Goal: Task Accomplishment & Management: Manage account settings

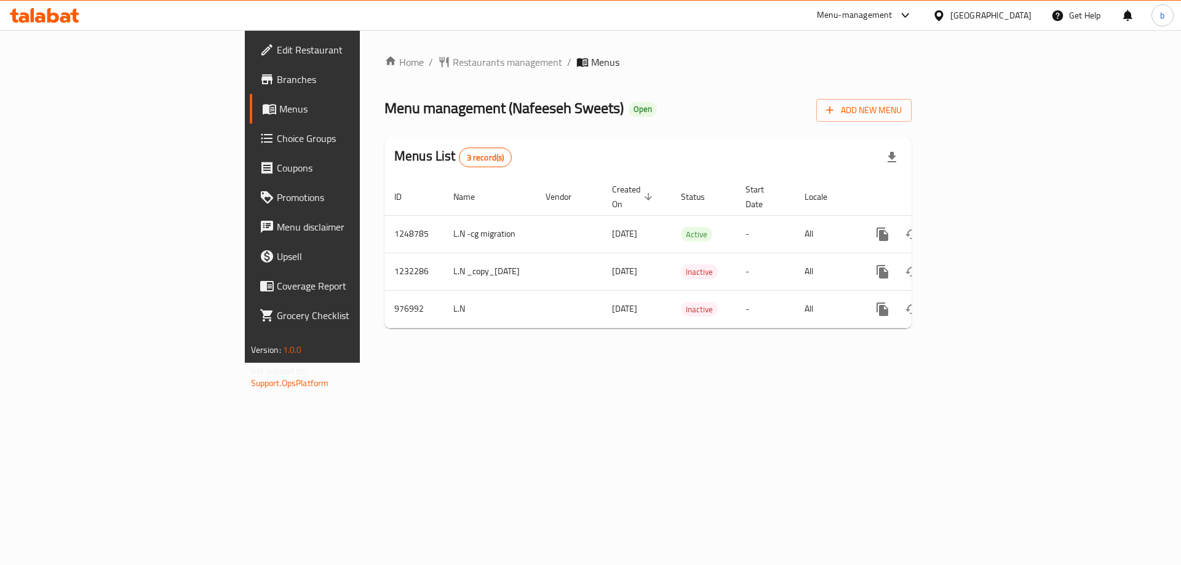
click at [54, 22] on icon at bounding box center [53, 15] width 12 height 15
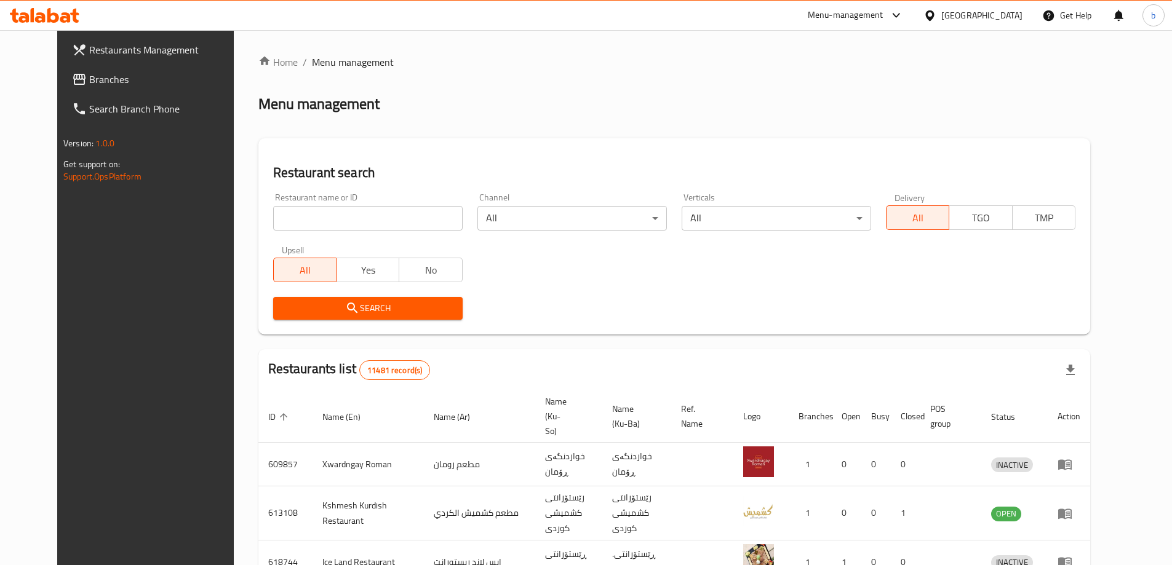
click at [94, 83] on span "Branches" at bounding box center [166, 79] width 154 height 15
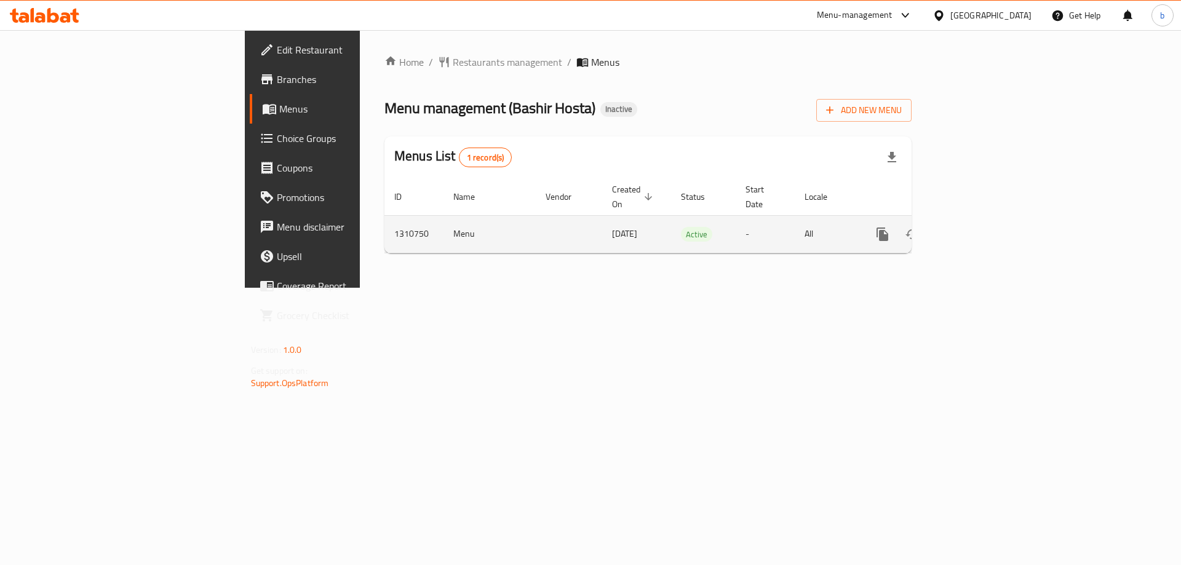
click at [986, 225] on link "enhanced table" at bounding box center [972, 235] width 30 height 30
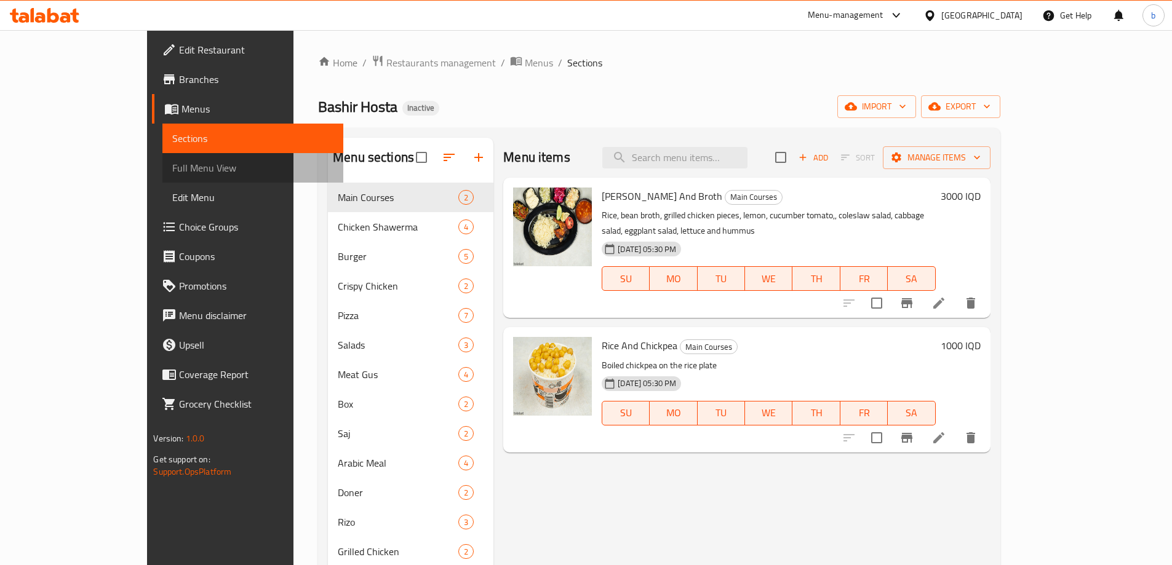
click at [172, 164] on span "Full Menu View" at bounding box center [252, 168] width 161 height 15
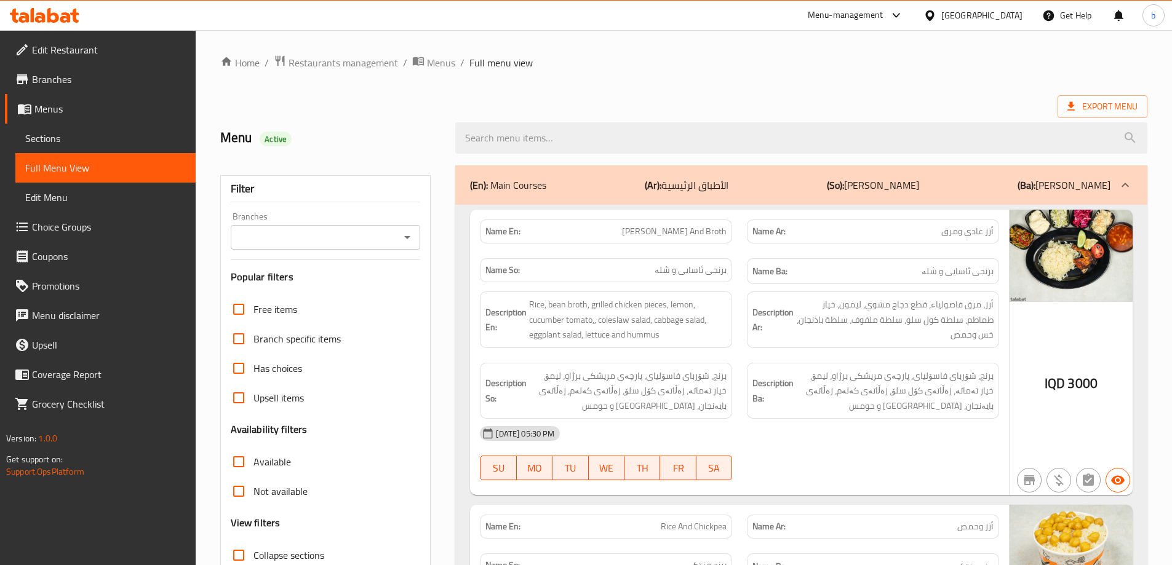
click at [410, 234] on icon "Open" at bounding box center [407, 237] width 15 height 15
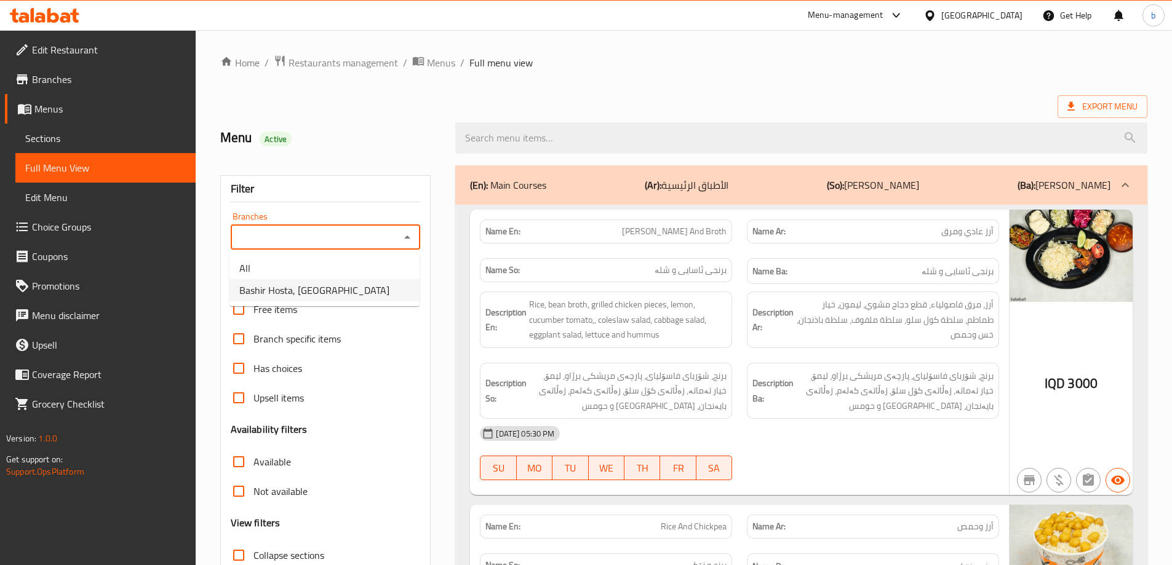
click at [350, 299] on li "Bashir Hosta, KRO Street" at bounding box center [325, 290] width 190 height 22
type input "Bashir Hosta, KRO Street"
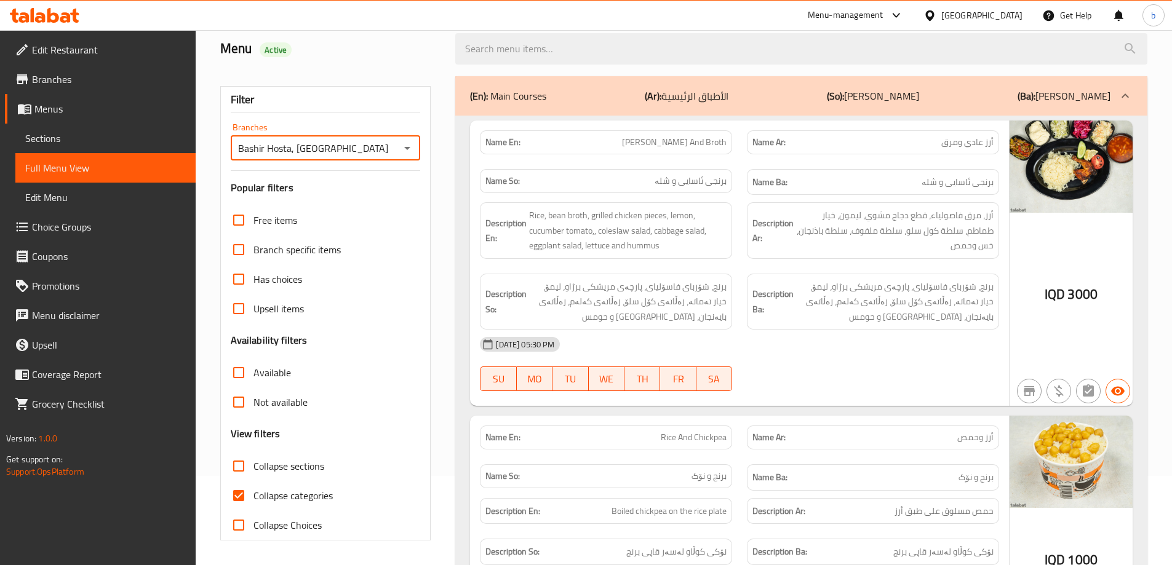
scroll to position [233, 0]
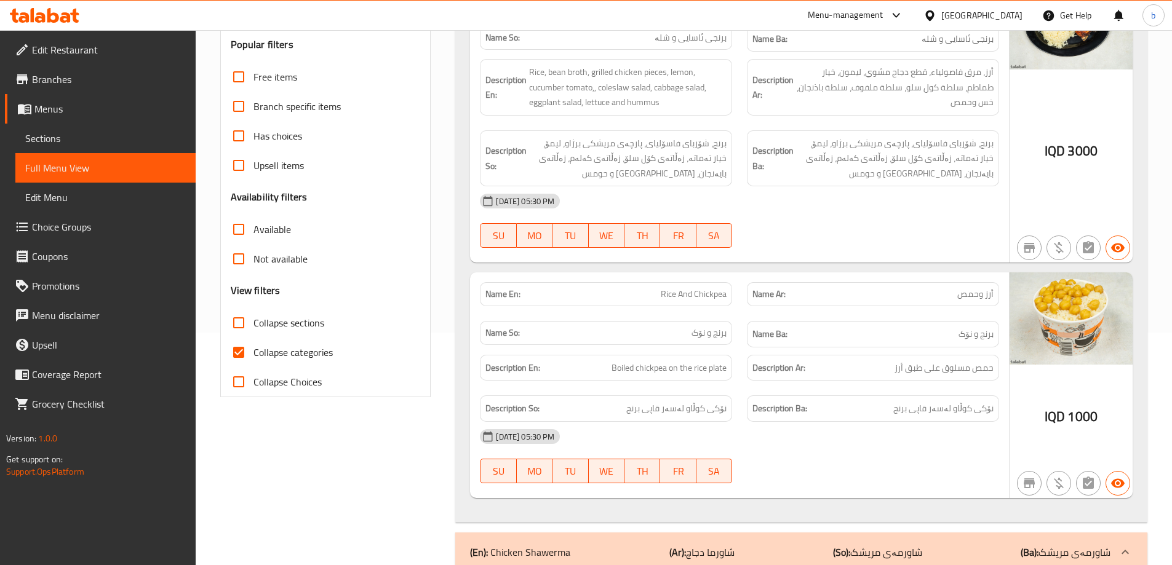
click at [247, 344] on input "Collapse categories" at bounding box center [239, 353] width 30 height 30
checkbox input "false"
click at [235, 315] on input "Collapse sections" at bounding box center [239, 323] width 30 height 30
checkbox input "true"
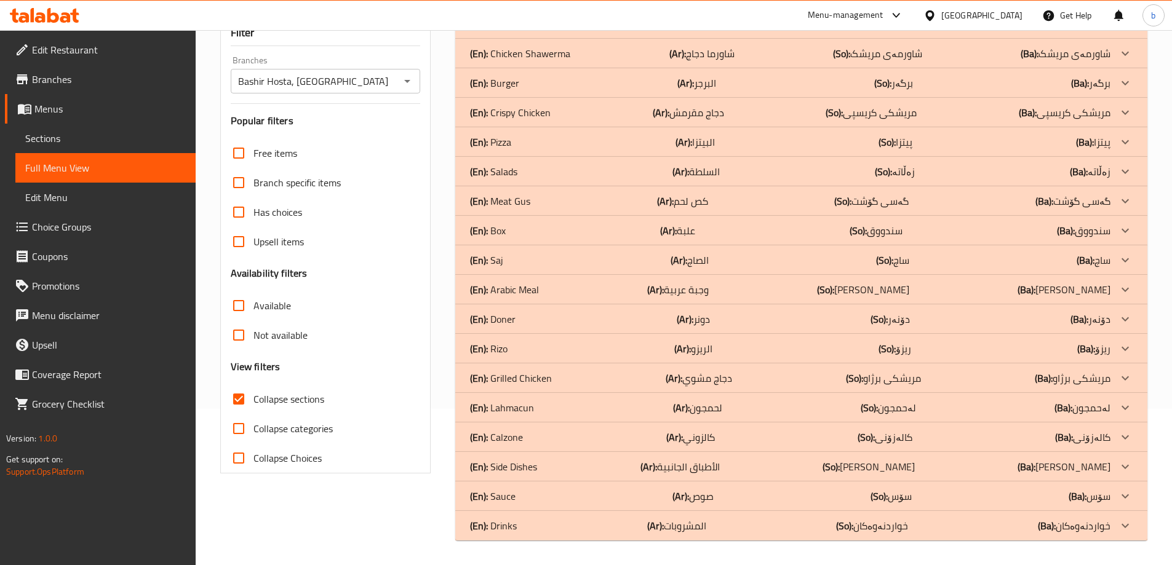
scroll to position [156, 0]
click at [796, 533] on div "(En): Drinks (Ar): المشروبات (So): خواردنەوەکان (Ba): خواردنەوەکان" at bounding box center [801, 526] width 692 height 30
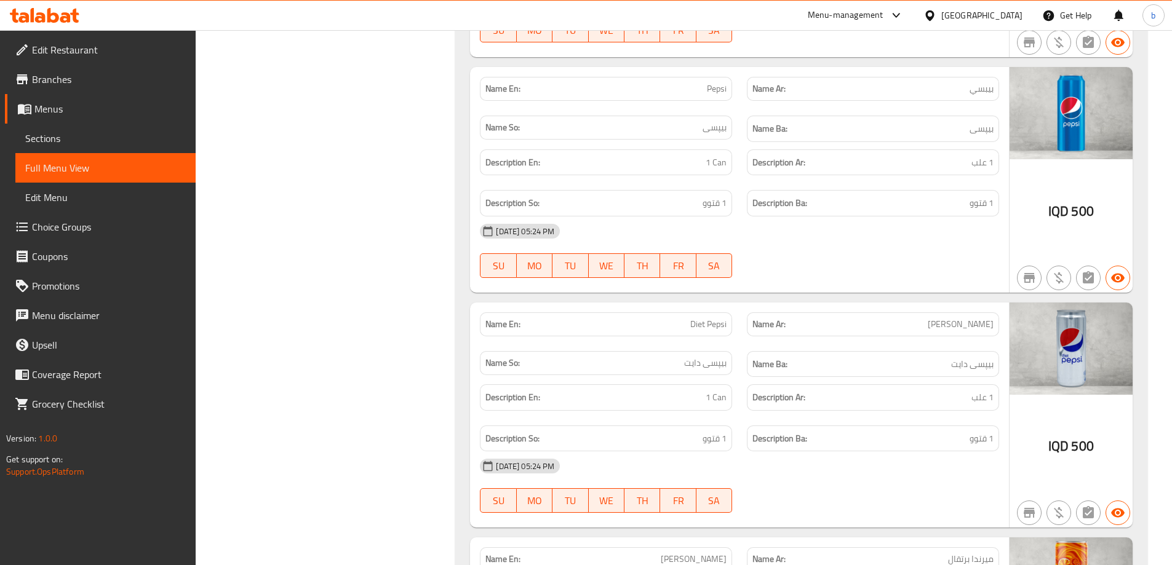
scroll to position [1034, 0]
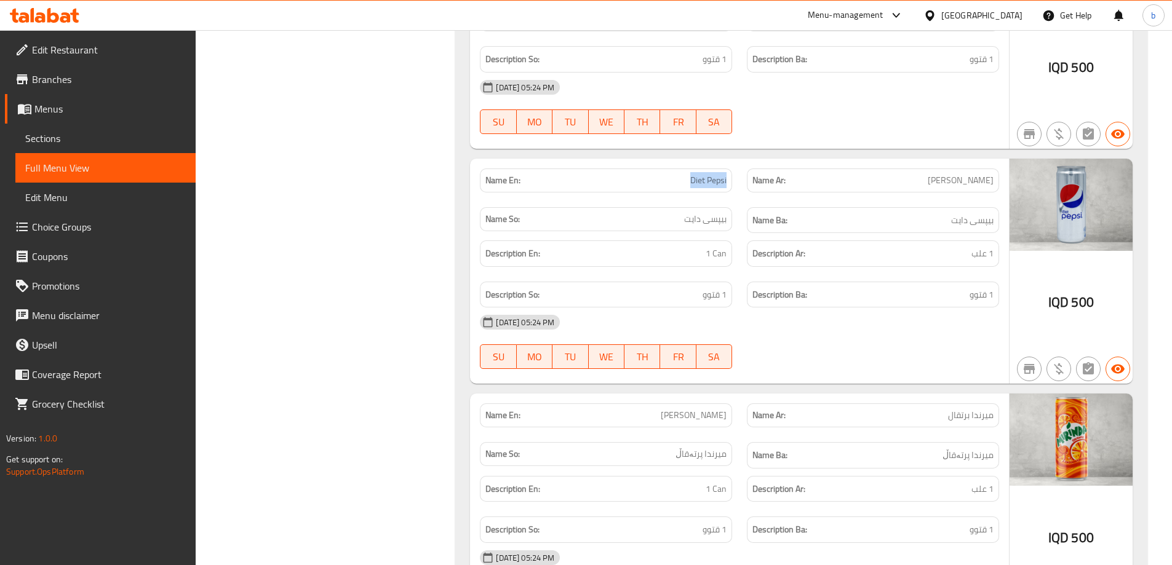
drag, startPoint x: 680, startPoint y: 180, endPoint x: 728, endPoint y: 180, distance: 48.0
click at [728, 180] on div "Name En: Diet Pepsi" at bounding box center [606, 181] width 252 height 24
click at [824, 182] on p "Name Ar: دايت بيبسي" at bounding box center [873, 180] width 241 height 13
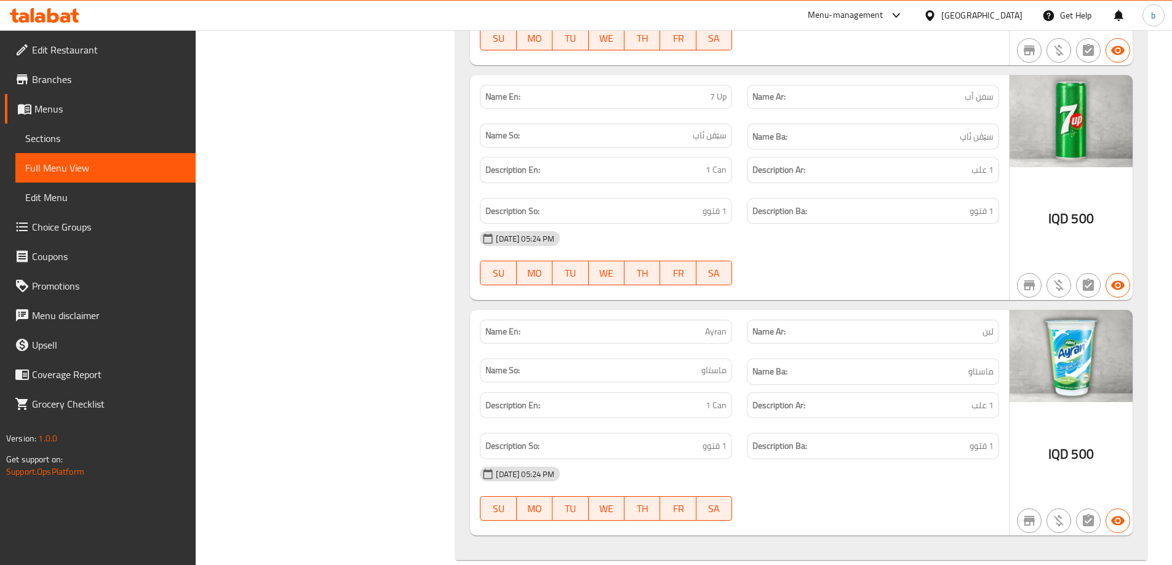
scroll to position [1608, 0]
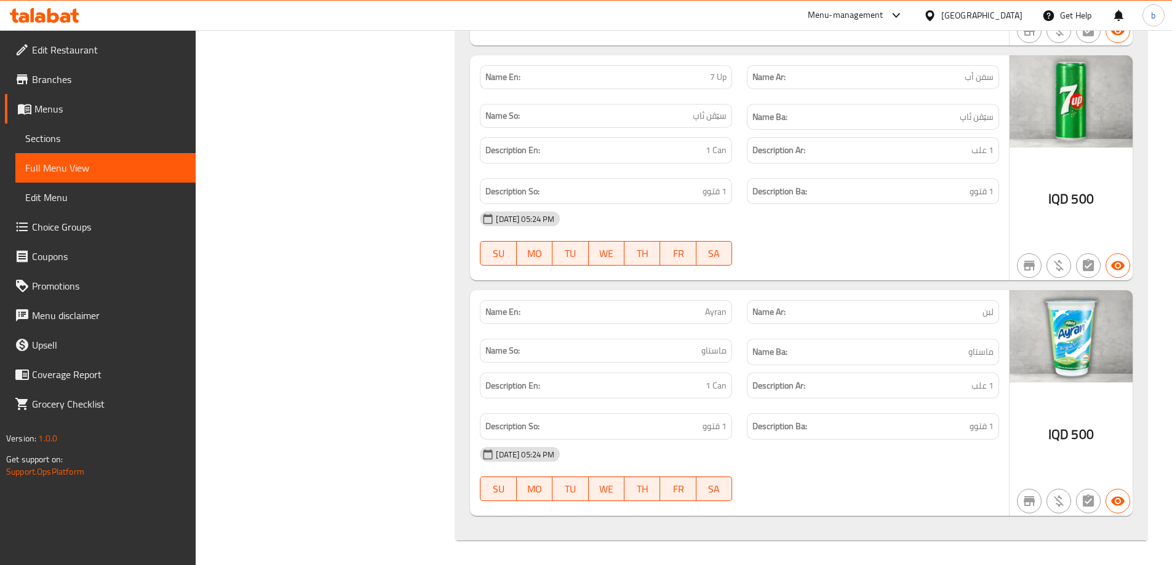
drag, startPoint x: 396, startPoint y: 153, endPoint x: 484, endPoint y: 153, distance: 88.0
click at [62, 49] on span "Edit Restaurant" at bounding box center [109, 49] width 154 height 15
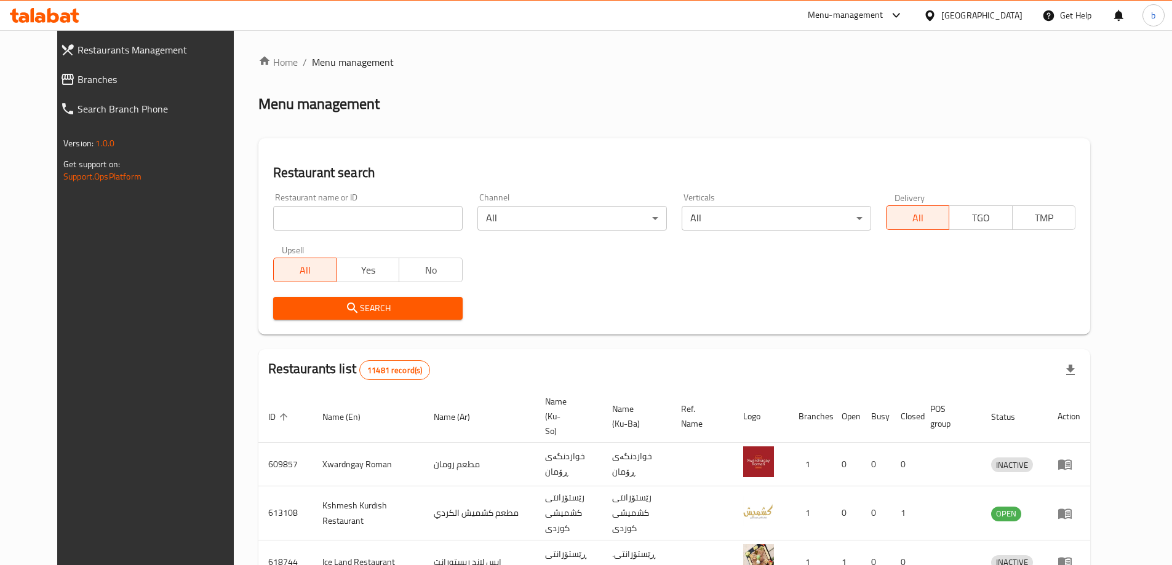
click at [92, 86] on span "Branches" at bounding box center [161, 79] width 166 height 15
click at [78, 79] on span "Branches" at bounding box center [161, 79] width 166 height 15
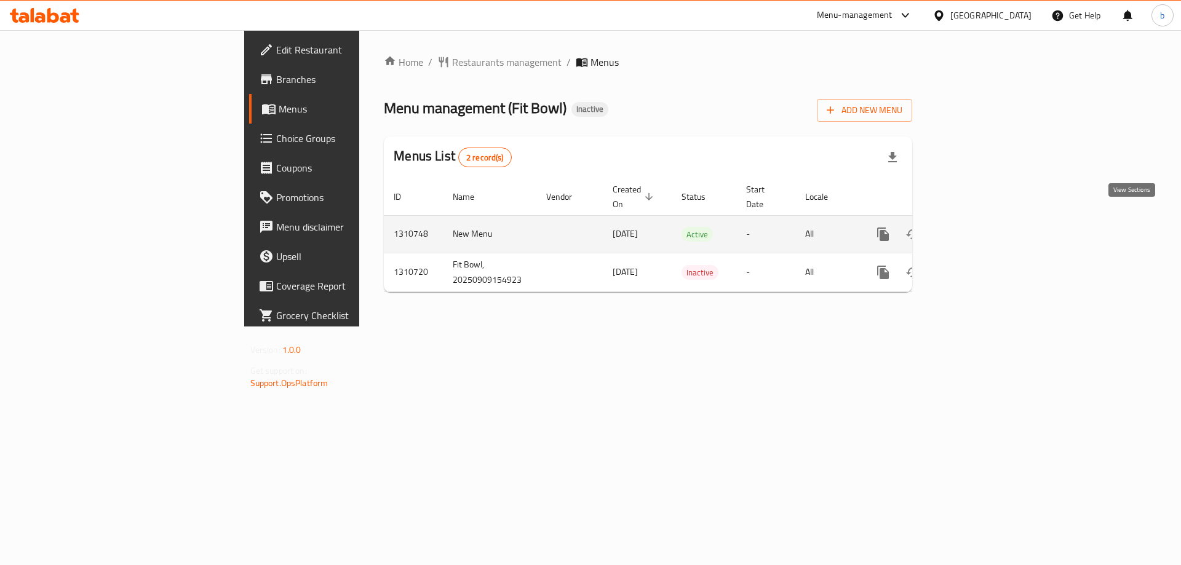
click at [980, 227] on icon "enhanced table" at bounding box center [972, 234] width 15 height 15
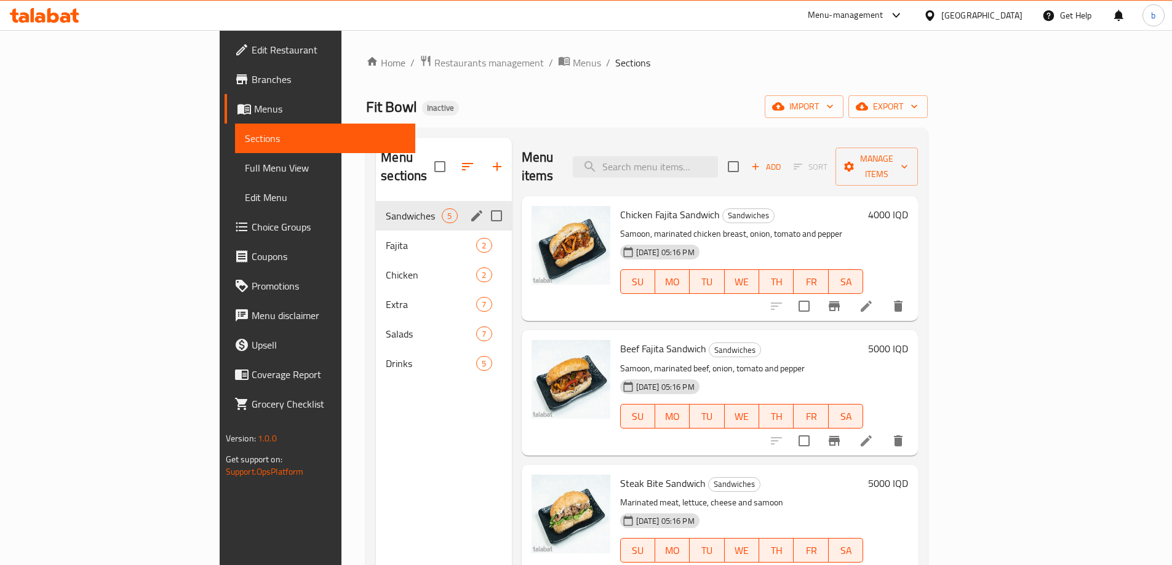
click at [376, 209] on div "Sandwiches 5" at bounding box center [443, 216] width 135 height 30
click at [386, 238] on span "Fajita" at bounding box center [414, 245] width 56 height 15
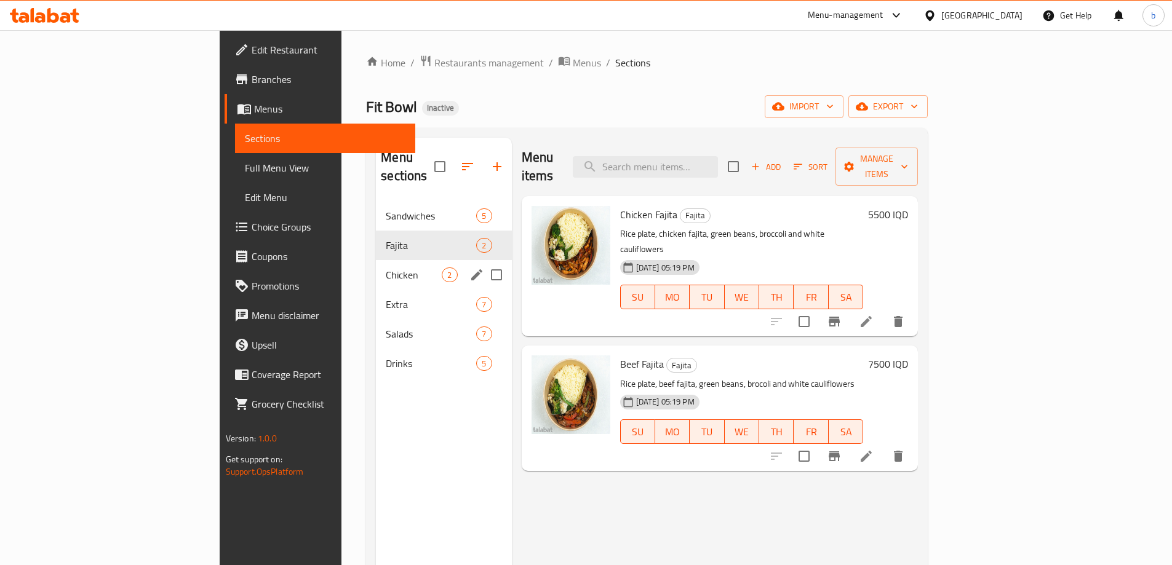
click at [376, 266] on div "Chicken 2" at bounding box center [443, 275] width 135 height 30
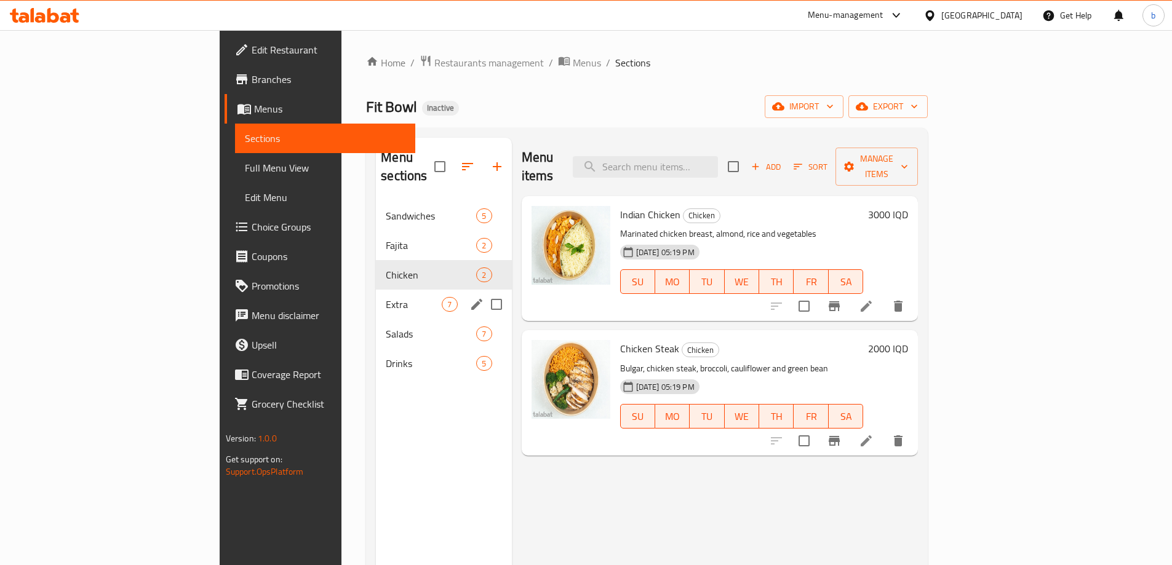
click at [376, 297] on div "Extra 7" at bounding box center [443, 305] width 135 height 30
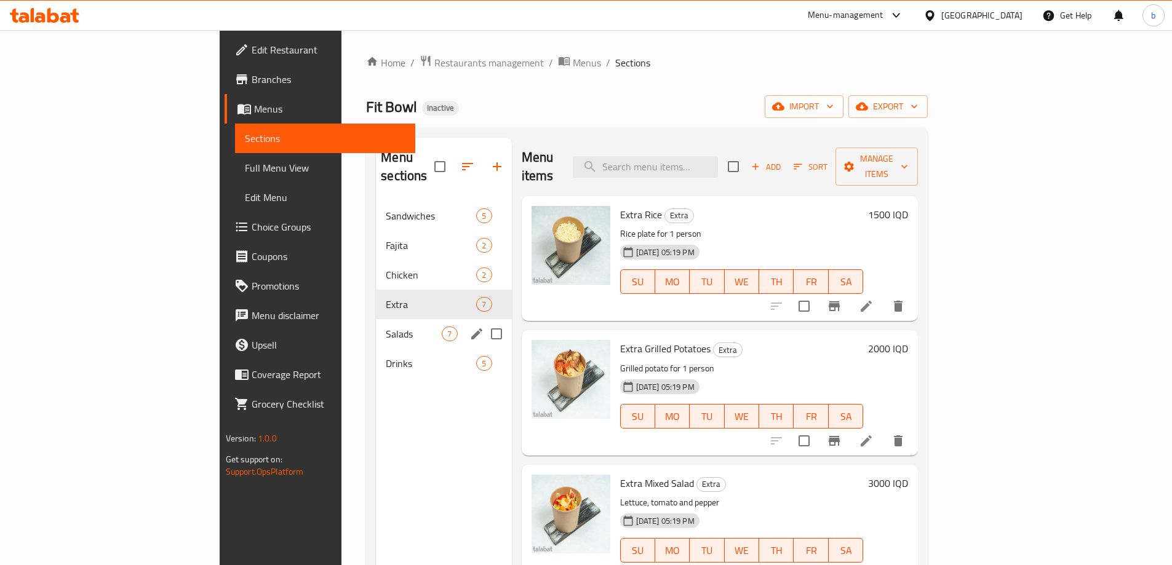
click at [386, 327] on span "Salads" at bounding box center [414, 334] width 56 height 15
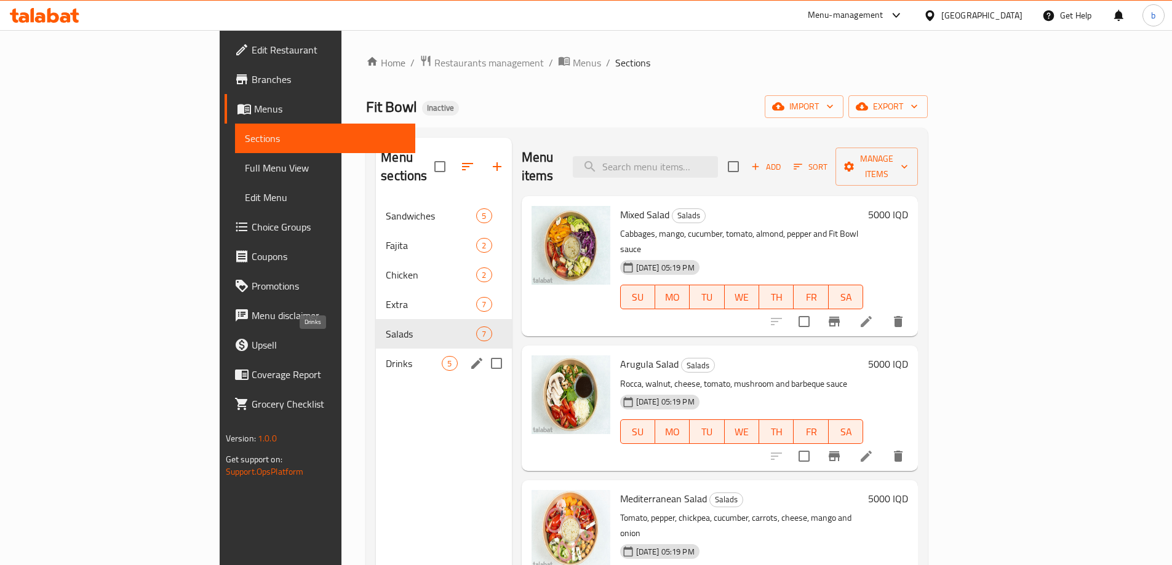
click at [386, 356] on span "Drinks" at bounding box center [414, 363] width 56 height 15
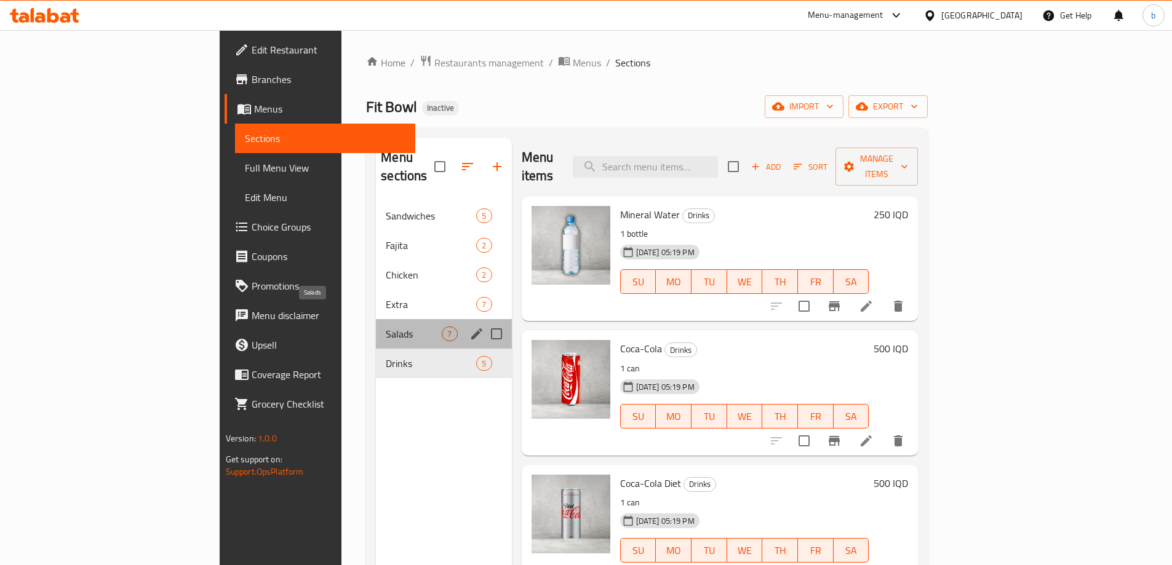
click at [386, 327] on span "Salads" at bounding box center [414, 334] width 56 height 15
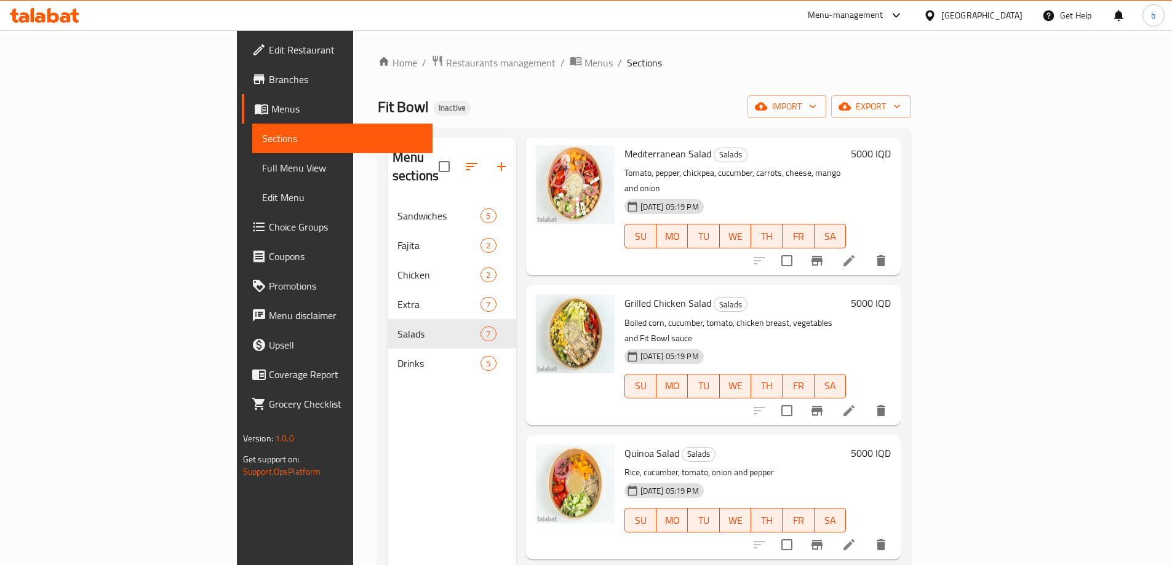
scroll to position [406, 0]
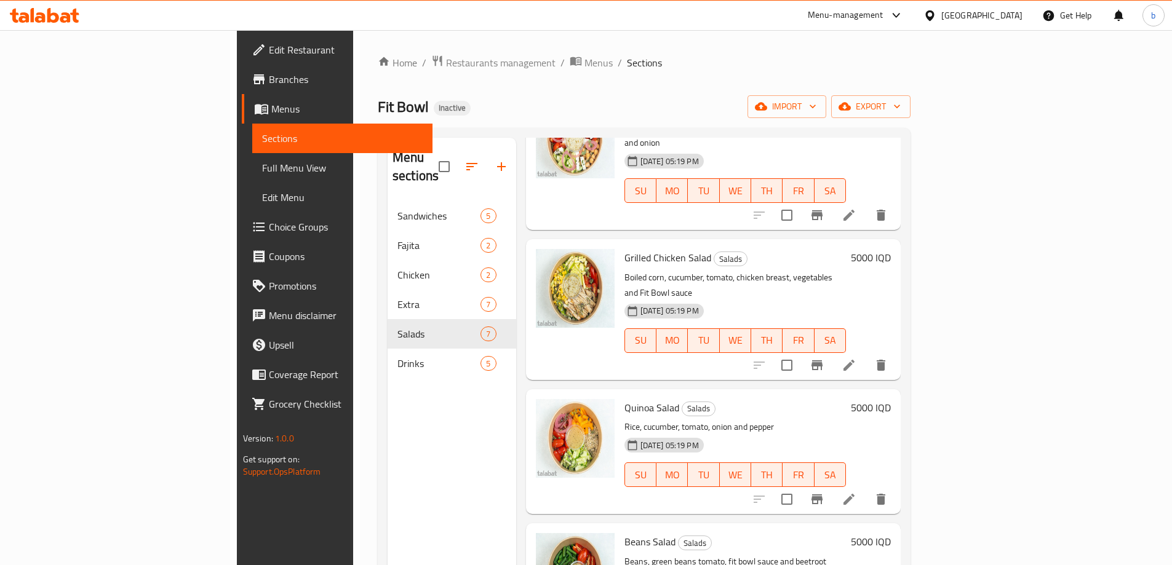
click at [269, 51] on span "Edit Restaurant" at bounding box center [346, 49] width 154 height 15
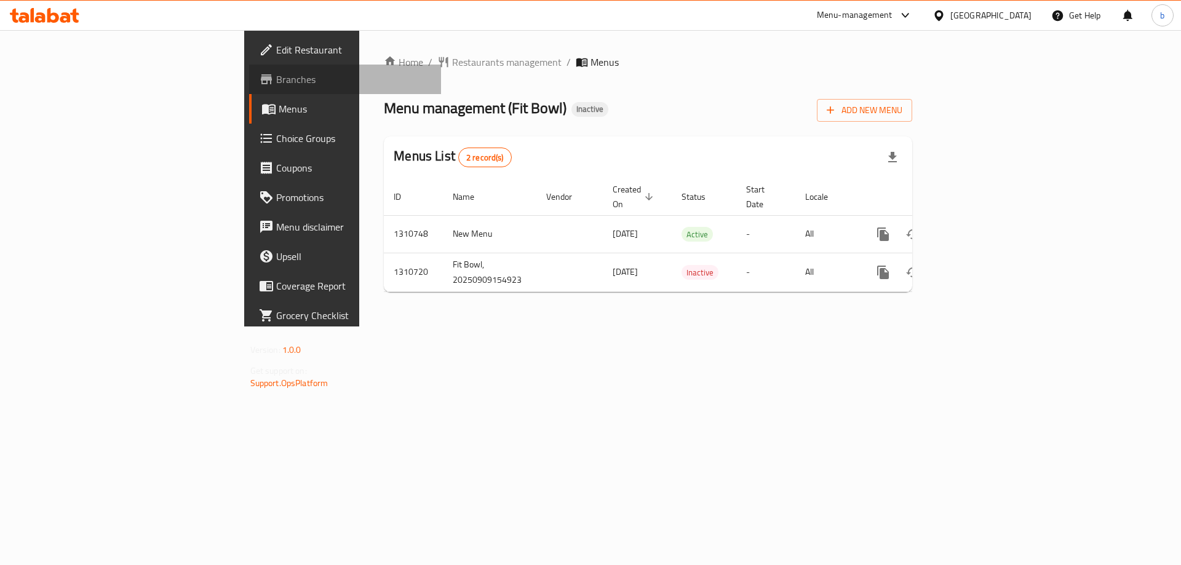
click at [276, 77] on span "Branches" at bounding box center [354, 79] width 156 height 15
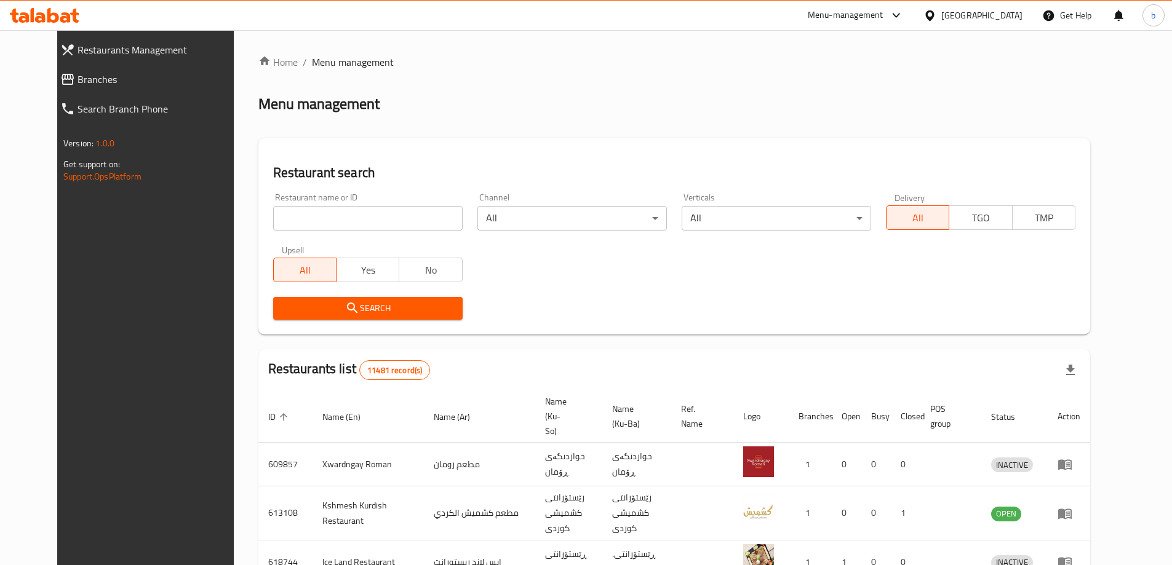
click at [64, 62] on link "Restaurants Management" at bounding box center [151, 50] width 202 height 30
click at [86, 71] on link "Branches" at bounding box center [151, 80] width 202 height 30
